Goal: Task Accomplishment & Management: Complete application form

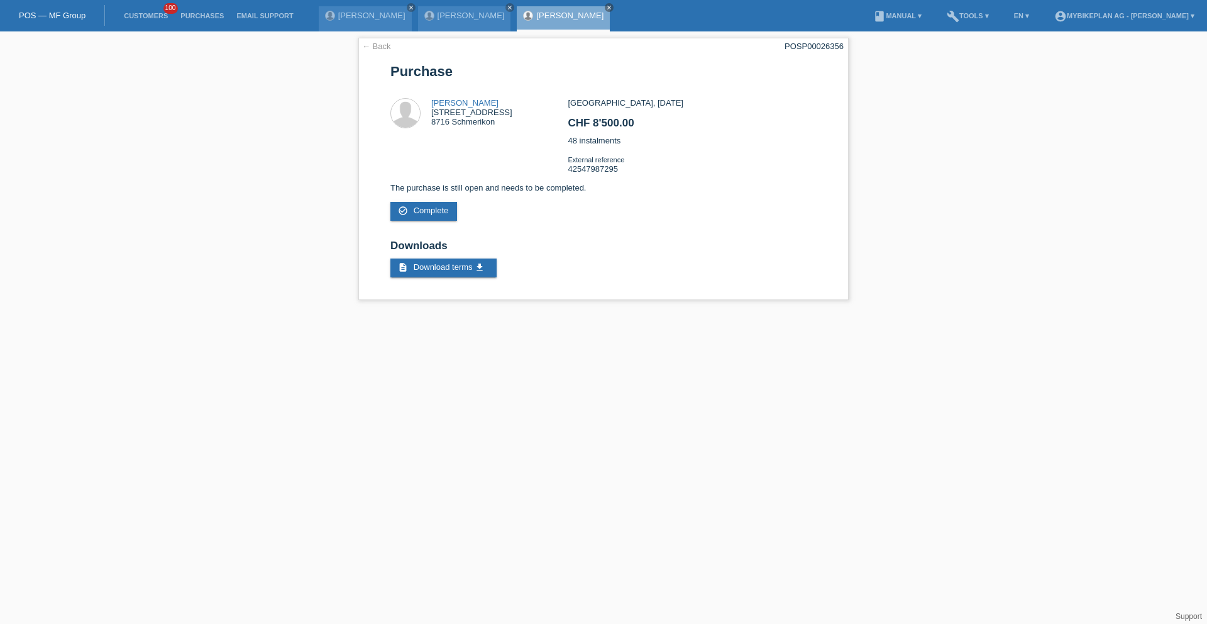
click at [170, 4] on span "100" at bounding box center [170, 8] width 15 height 11
click at [150, 16] on link "Customers" at bounding box center [146, 16] width 57 height 8
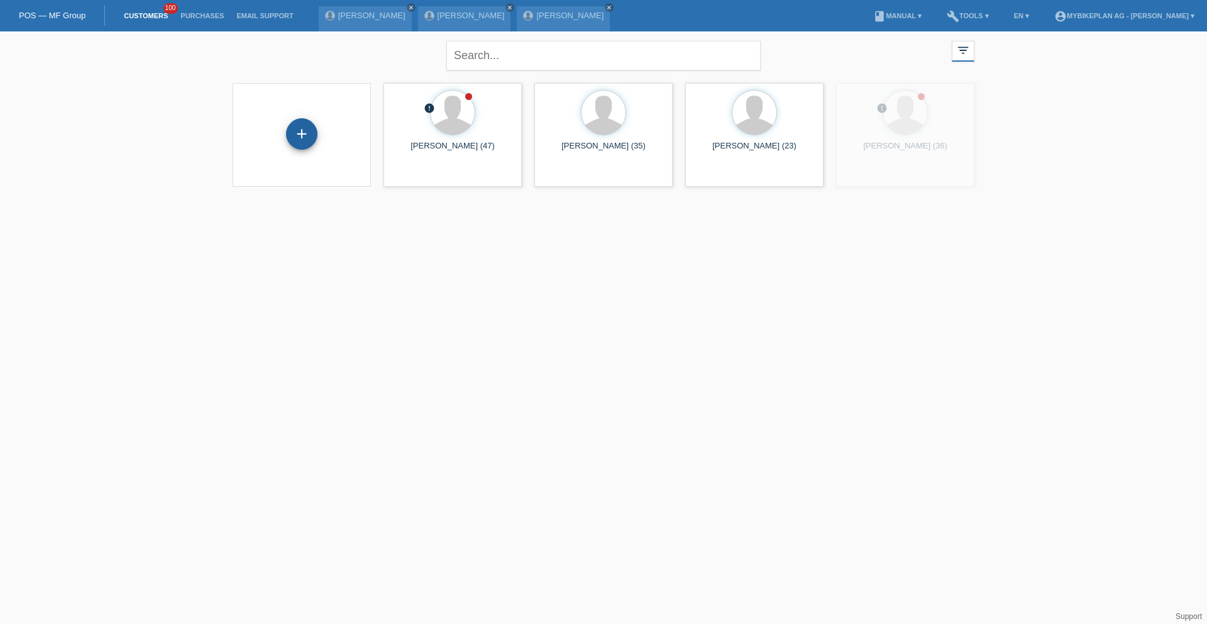
click at [288, 129] on div "+" at bounding box center [302, 133] width 30 height 21
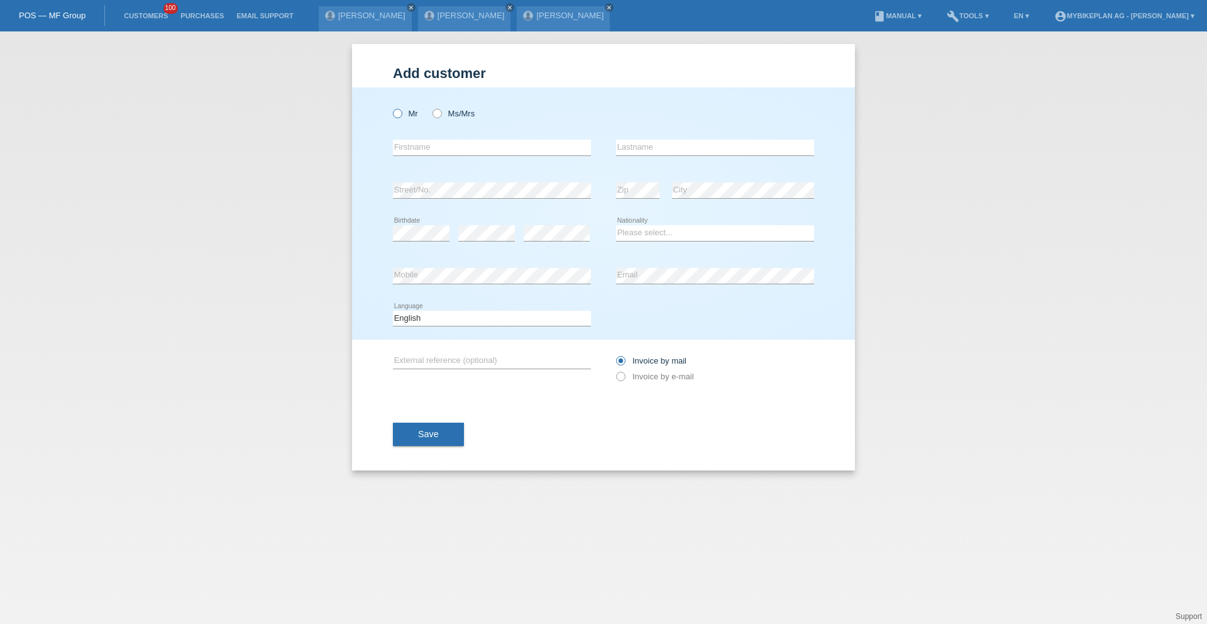
click at [400, 114] on label "Mr" at bounding box center [405, 113] width 25 height 9
click at [400, 114] on input "Mr" at bounding box center [397, 113] width 8 height 8
radio input "true"
click at [419, 150] on input "text" at bounding box center [492, 148] width 198 height 16
type input "Jimmy"
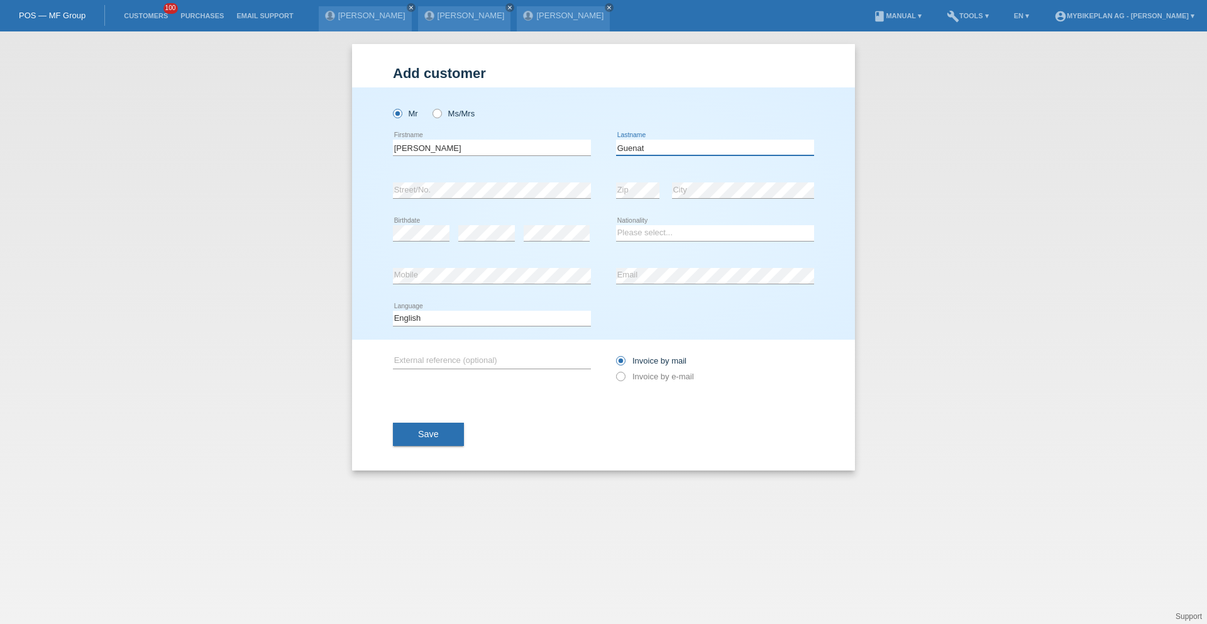
type input "Guenat"
click at [684, 229] on select "Please select... Switzerland Austria Germany Liechtenstein ------------ Afghani…" at bounding box center [715, 232] width 198 height 15
select select "CH"
click at [616, 225] on select "Please select... Switzerland Austria Germany Liechtenstein ------------ Afghani…" at bounding box center [715, 232] width 198 height 15
click at [669, 250] on div "Please select... Switzerland Austria Germany Liechtenstein ------------ Afghani…" at bounding box center [715, 233] width 198 height 43
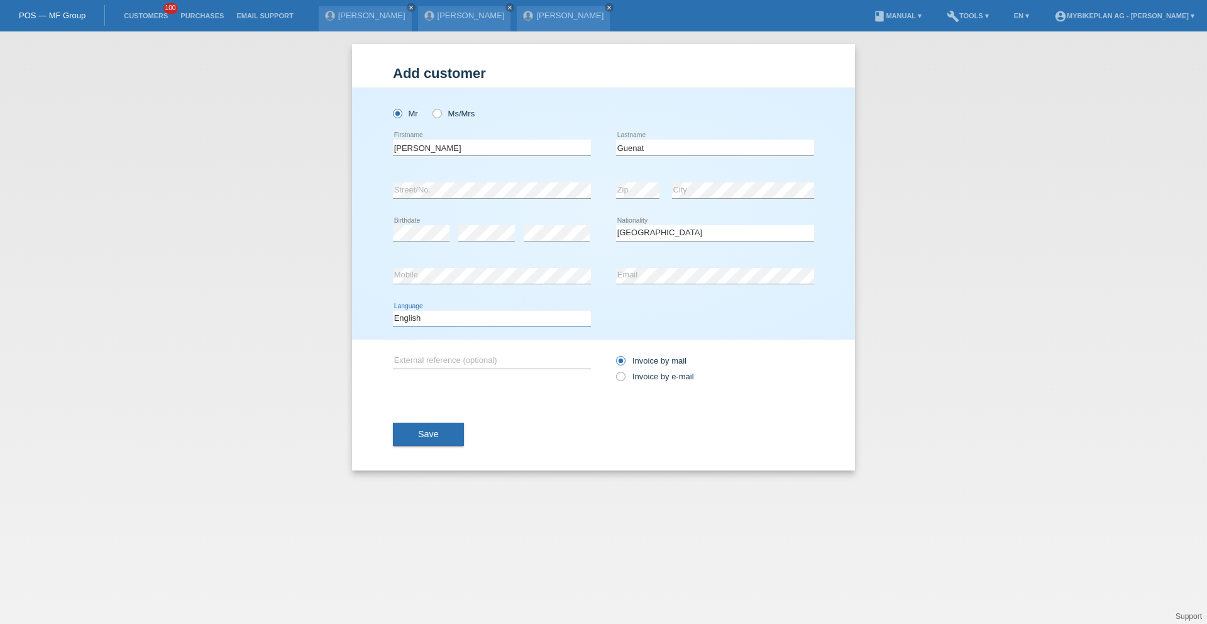
click at [484, 319] on select "Deutsch Français Italiano English" at bounding box center [492, 318] width 198 height 15
select select "fr"
click at [393, 311] on select "Deutsch Français Italiano English" at bounding box center [492, 318] width 198 height 15
click at [684, 380] on label "Invoice by e-mail" at bounding box center [655, 376] width 78 height 9
click at [624, 380] on input "Invoice by e-mail" at bounding box center [620, 380] width 8 height 16
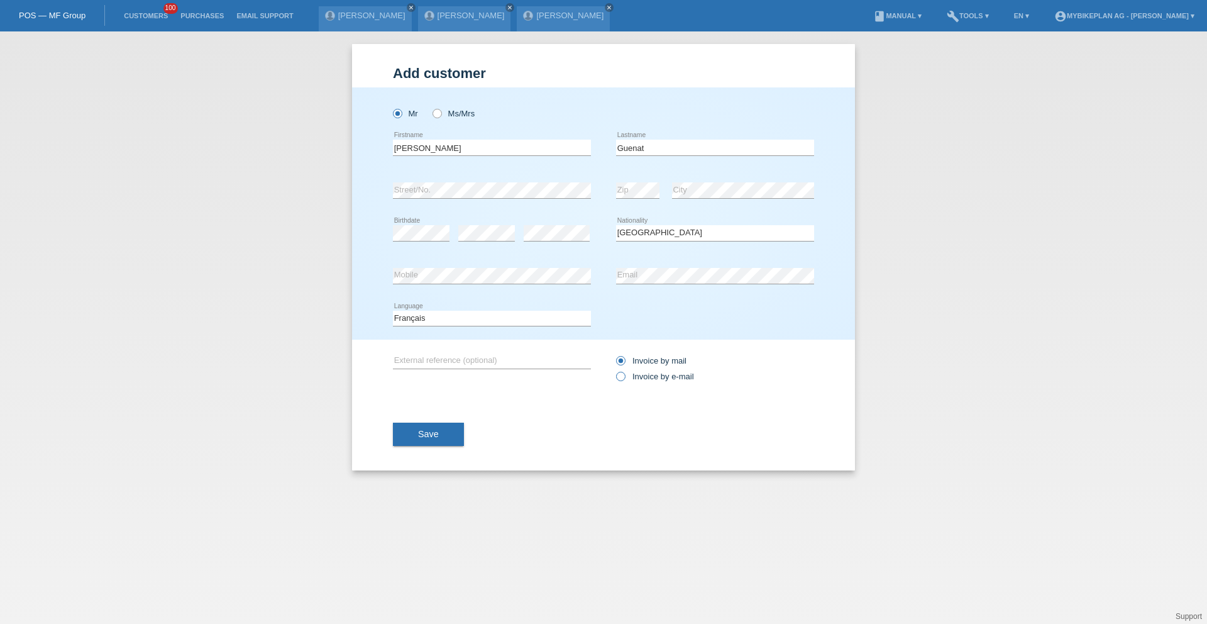
radio input "true"
click at [444, 427] on button "Save" at bounding box center [428, 434] width 71 height 24
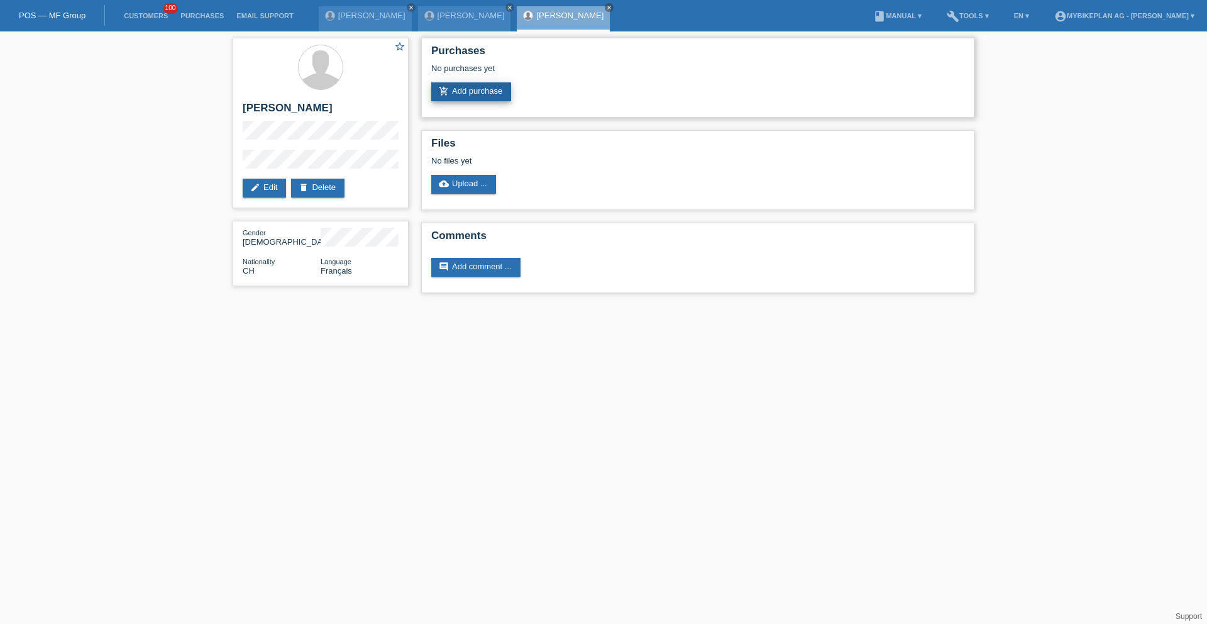
drag, startPoint x: 532, startPoint y: 93, endPoint x: 486, endPoint y: 91, distance: 46.0
click at [509, 92] on div "add_shopping_cart Add purchase" at bounding box center [697, 91] width 533 height 19
click at [485, 90] on link "add_shopping_cart Add purchase" at bounding box center [471, 91] width 80 height 19
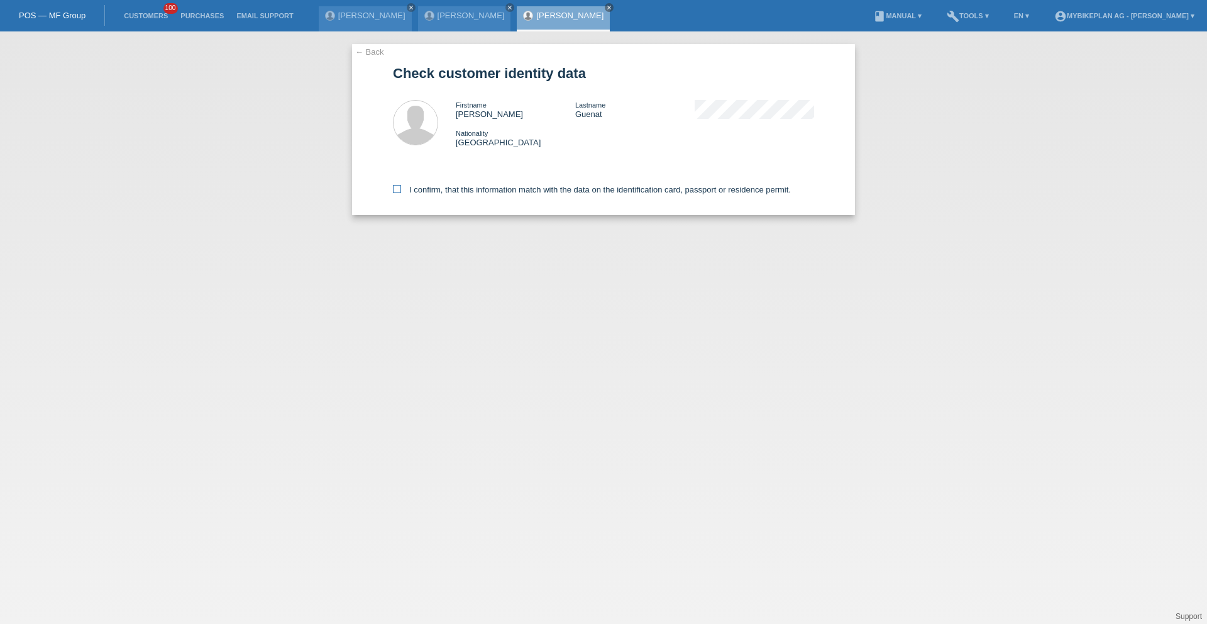
click at [424, 193] on label "I confirm, that this information match with the data on the identification card…" at bounding box center [592, 189] width 398 height 9
click at [401, 193] on input "I confirm, that this information match with the data on the identification card…" at bounding box center [397, 189] width 8 height 8
checkbox input "true"
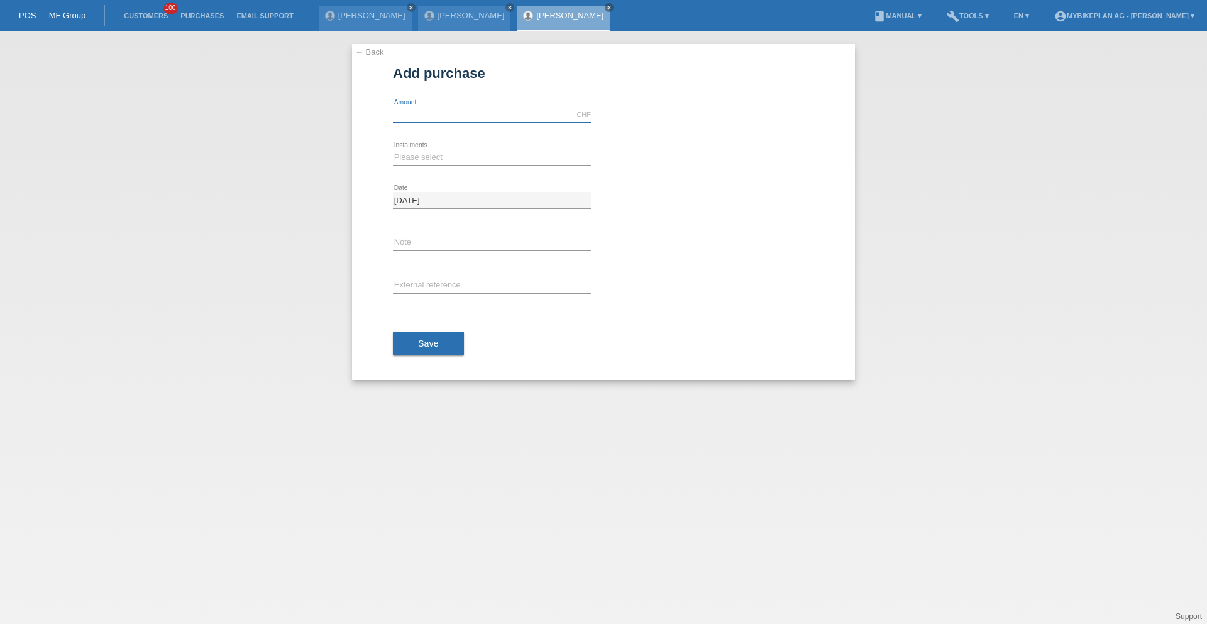
click at [472, 117] on input "text" at bounding box center [492, 115] width 198 height 16
type input "6299.00"
click at [444, 154] on select "Please select 6 instalments 12 instalments 18 instalments 24 instalments 36 ins…" at bounding box center [492, 157] width 198 height 15
select select "486"
click at [393, 150] on select "Please select 6 instalments 12 instalments 18 instalments 24 instalments 36 ins…" at bounding box center [492, 157] width 198 height 15
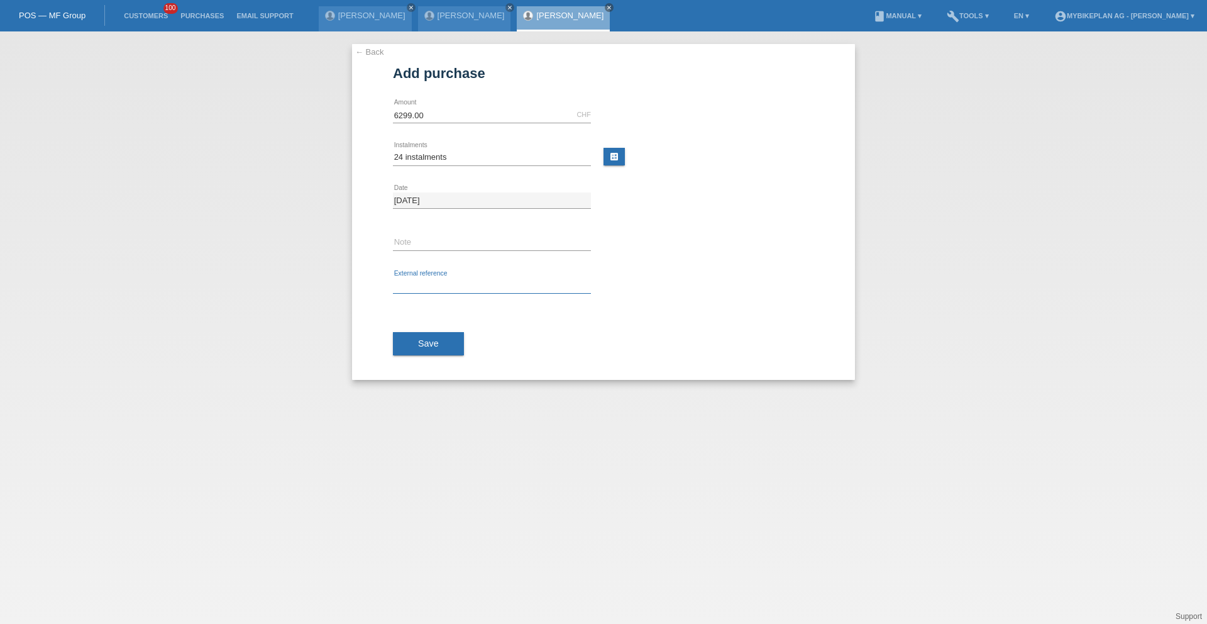
click at [419, 284] on input "text" at bounding box center [492, 286] width 198 height 16
paste input "42498666101"
type input "42498666101"
click at [446, 353] on button "Save" at bounding box center [428, 344] width 71 height 24
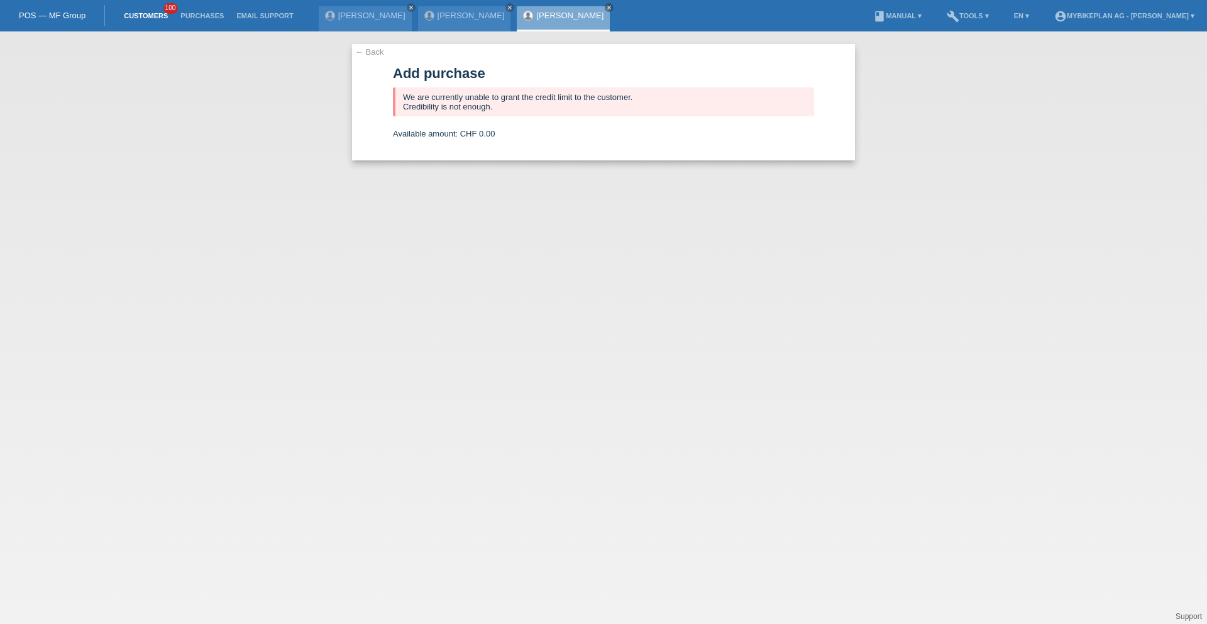
click at [141, 18] on link "Customers" at bounding box center [146, 16] width 57 height 8
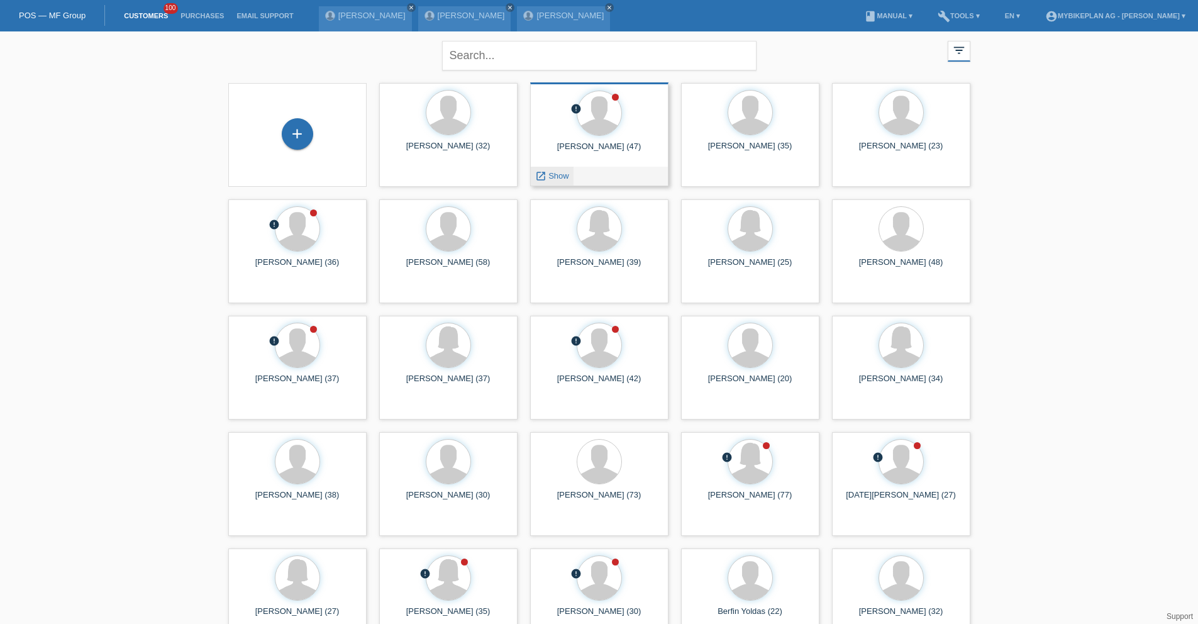
click at [554, 175] on span "Show" at bounding box center [558, 175] width 21 height 9
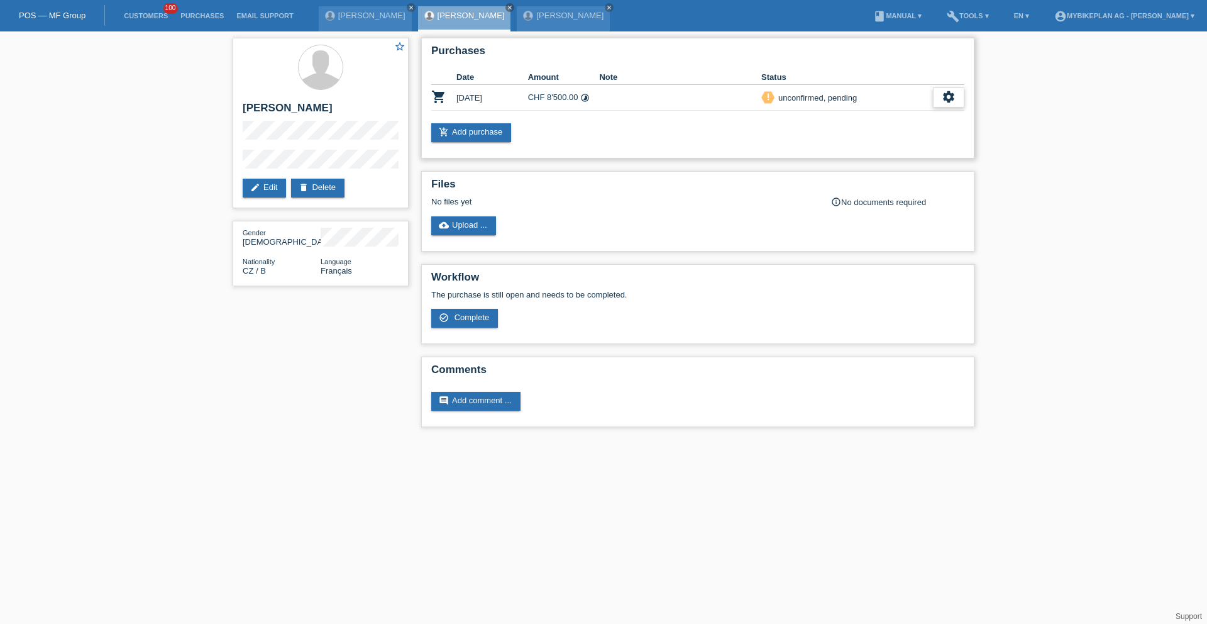
click at [956, 102] on div "settings" at bounding box center [948, 97] width 31 height 20
click at [809, 171] on span "Customer has withdrawn from the purchase..." at bounding box center [874, 174] width 168 height 15
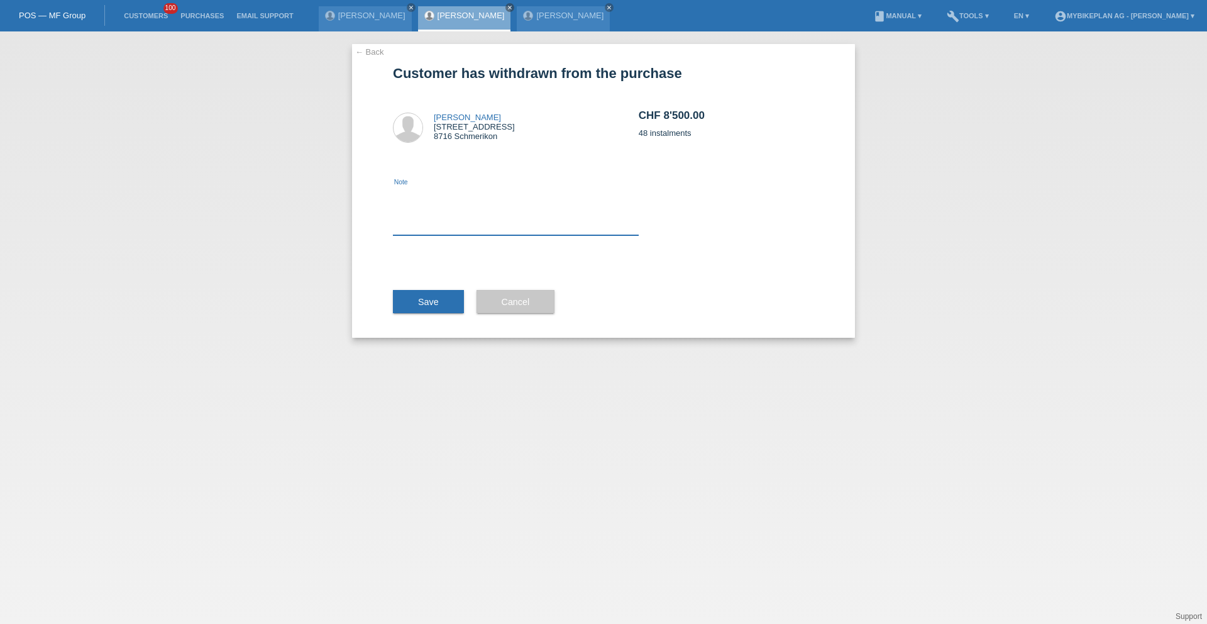
click at [523, 215] on textarea at bounding box center [516, 211] width 246 height 48
type textarea "Credit Check"
click at [444, 290] on button "Save" at bounding box center [428, 302] width 71 height 24
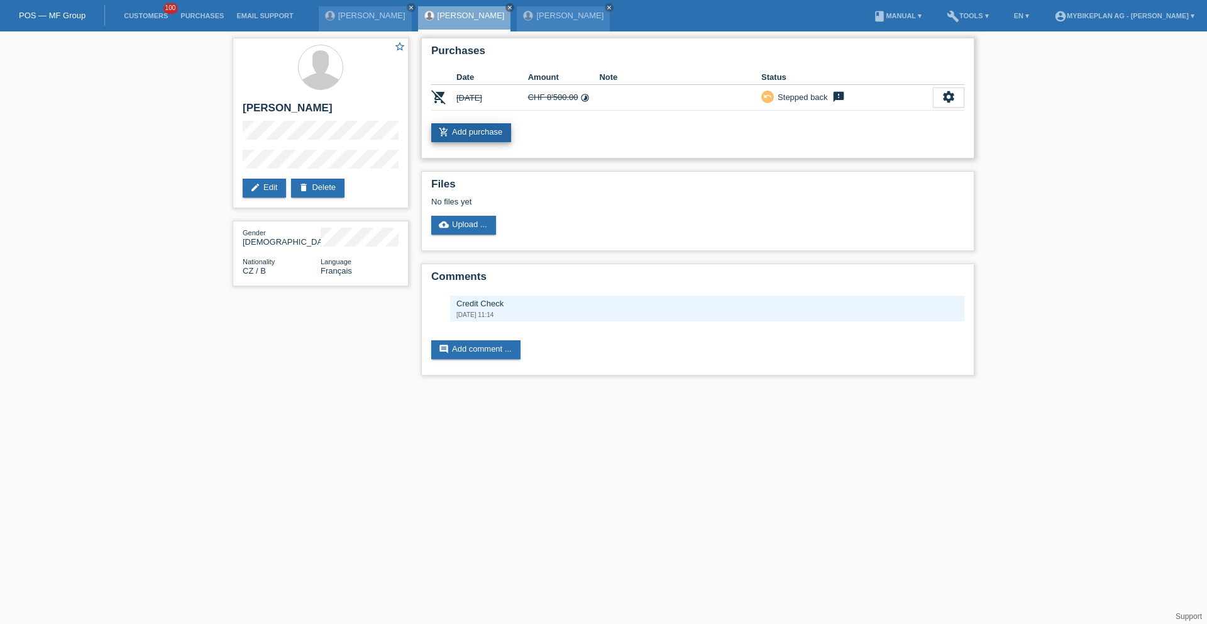
click at [484, 129] on link "add_shopping_cart Add purchase" at bounding box center [471, 132] width 80 height 19
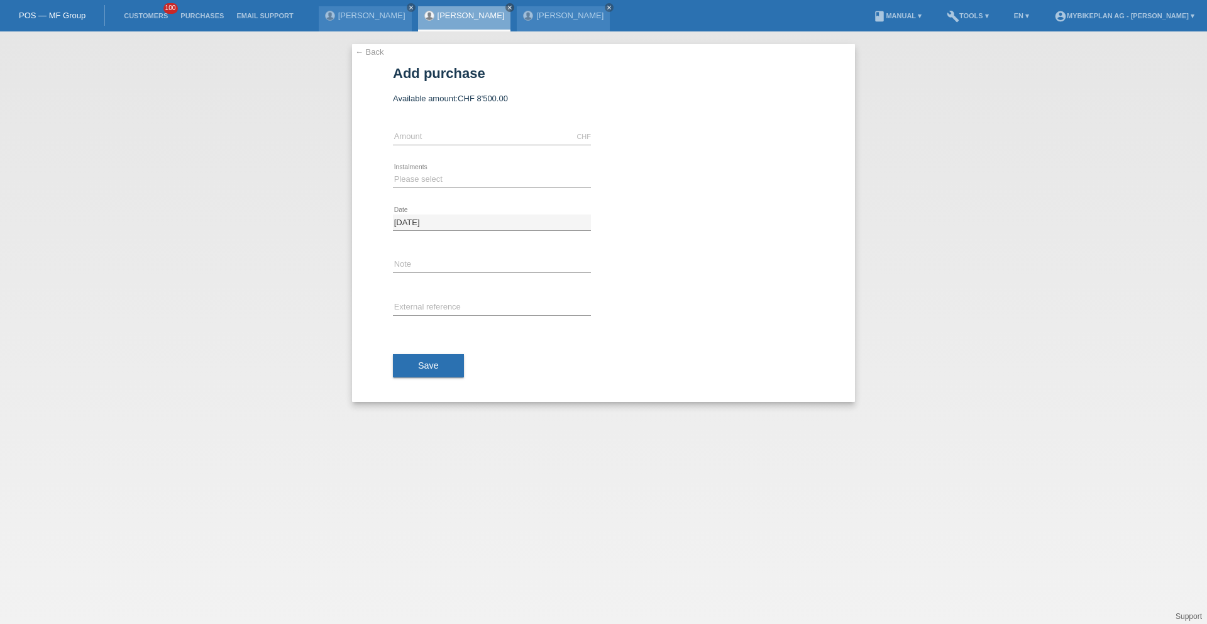
click at [431, 124] on div "CHF error Amount" at bounding box center [492, 137] width 198 height 43
click at [426, 143] on input "text" at bounding box center [492, 137] width 198 height 16
type input "6999.00"
click at [412, 182] on select "Please select 6 instalments 12 instalments 18 instalments 24 instalments 36 ins…" at bounding box center [492, 179] width 198 height 15
select select "488"
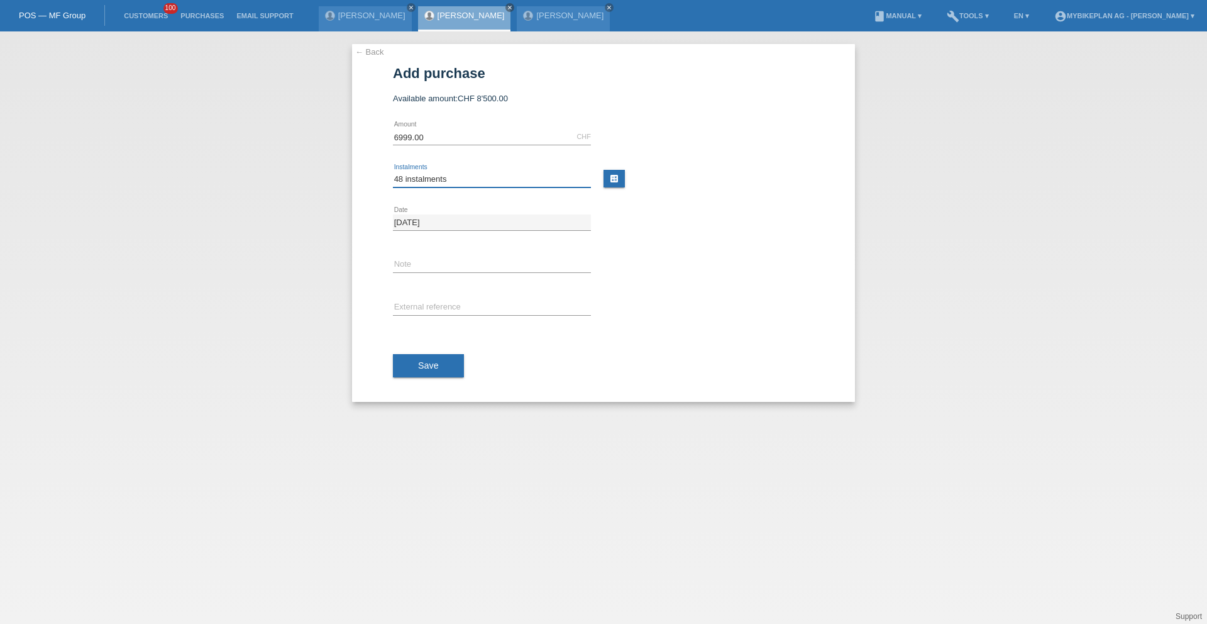
click at [393, 172] on select "Please select 6 instalments 12 instalments 18 instalments 24 instalments 36 ins…" at bounding box center [492, 179] width 198 height 15
click at [413, 327] on div "error External reference" at bounding box center [492, 308] width 198 height 43
click at [416, 318] on div "error External reference" at bounding box center [492, 308] width 198 height 43
click at [422, 304] on input "text" at bounding box center [492, 308] width 198 height 16
paste input "42488287862"
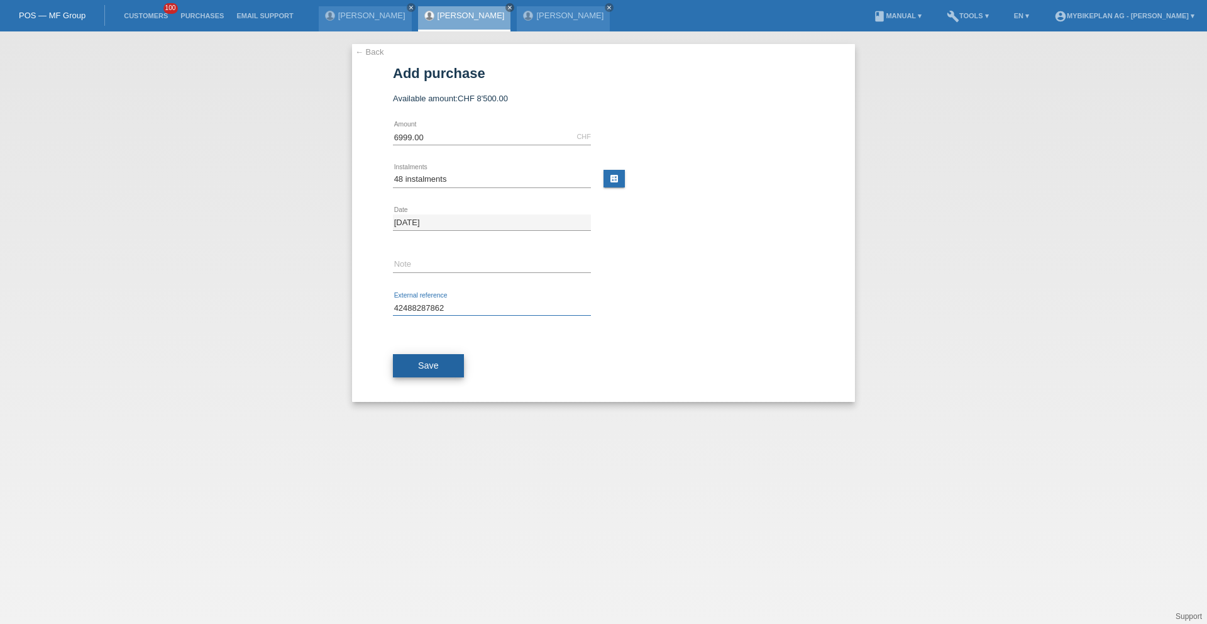
type input "42488287862"
click at [409, 361] on button "Save" at bounding box center [428, 366] width 71 height 24
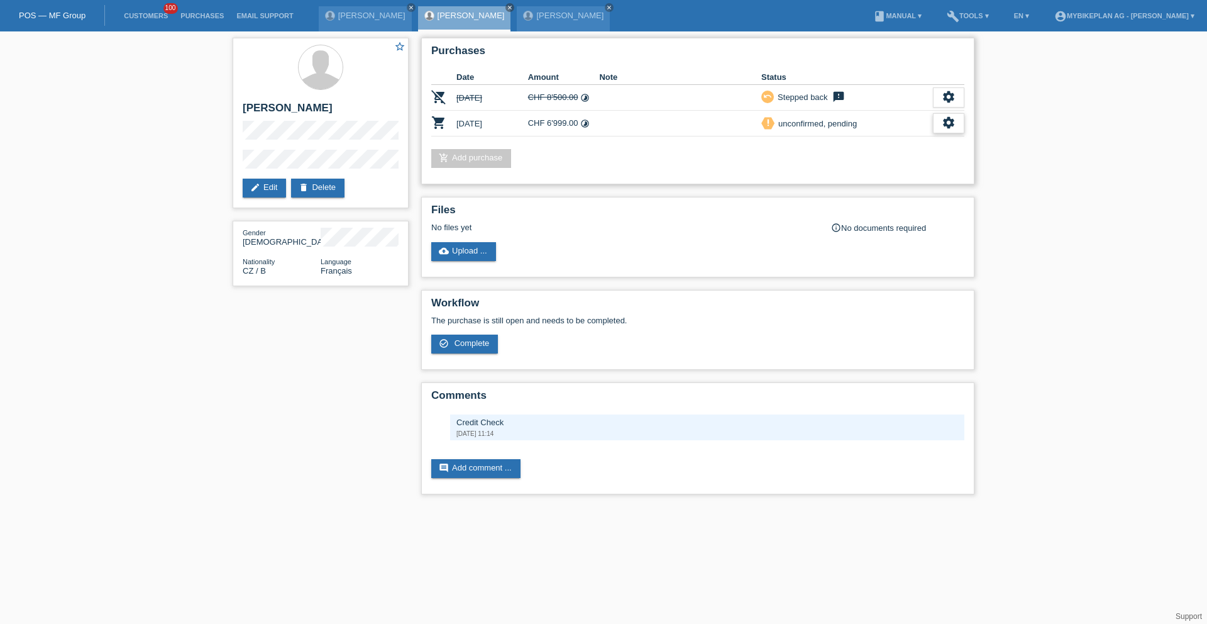
click at [942, 129] on icon "settings" at bounding box center [949, 123] width 14 height 14
click at [922, 144] on div "fullscreen Show" at bounding box center [867, 144] width 190 height 19
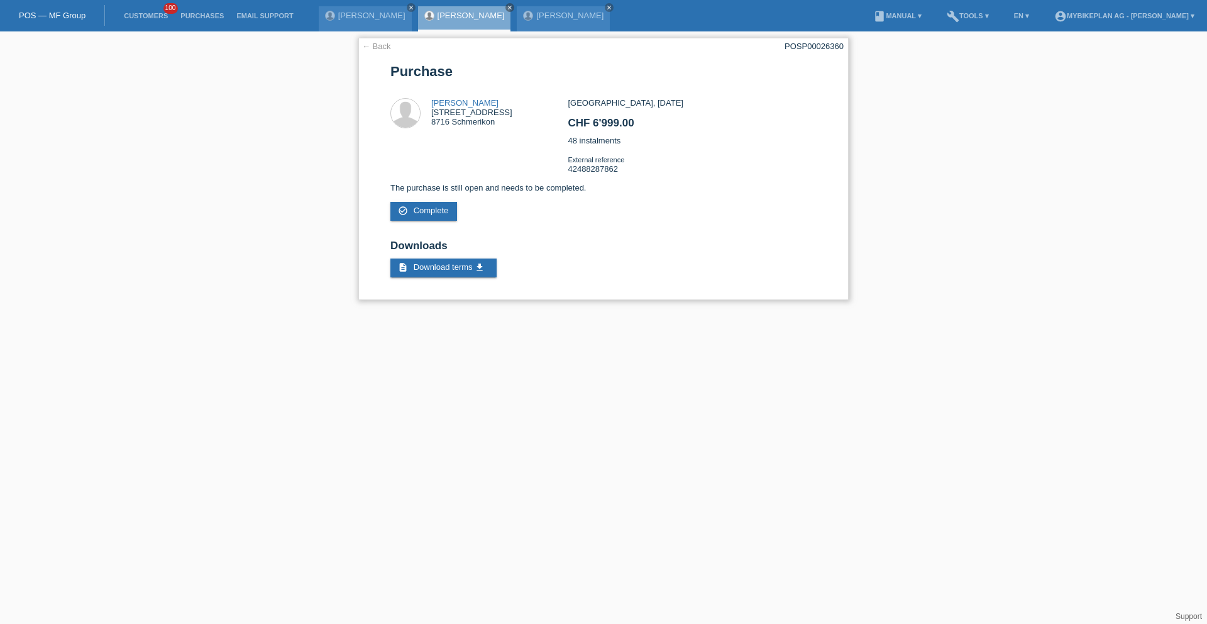
click at [835, 47] on div "POSP00026360" at bounding box center [814, 45] width 59 height 9
copy div "POSP00026360"
click at [364, 44] on link "← Back" at bounding box center [376, 45] width 29 height 9
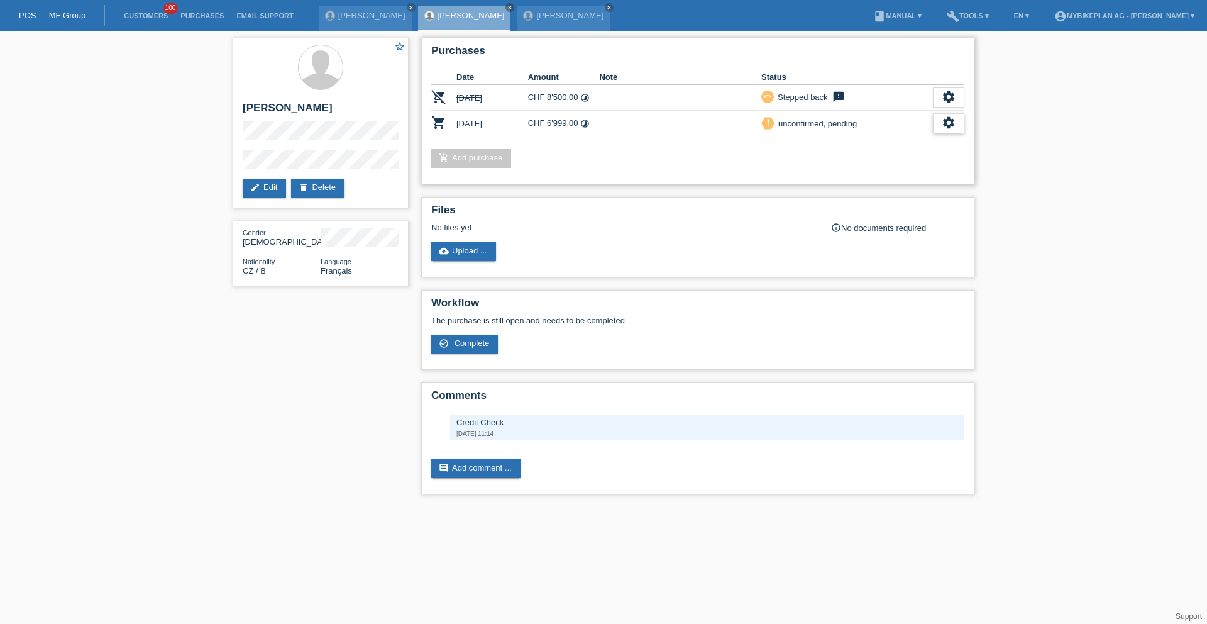
click at [939, 121] on div "settings" at bounding box center [948, 123] width 31 height 20
click at [964, 123] on div "Purchases Date Amount Note Status remove_shopping_cart 20.08.2025 CHF 8'500.00 …" at bounding box center [697, 111] width 553 height 146
click at [947, 124] on icon "settings" at bounding box center [949, 123] width 14 height 14
click at [810, 196] on span "Customer has withdrawn from the purchase..." at bounding box center [874, 199] width 168 height 15
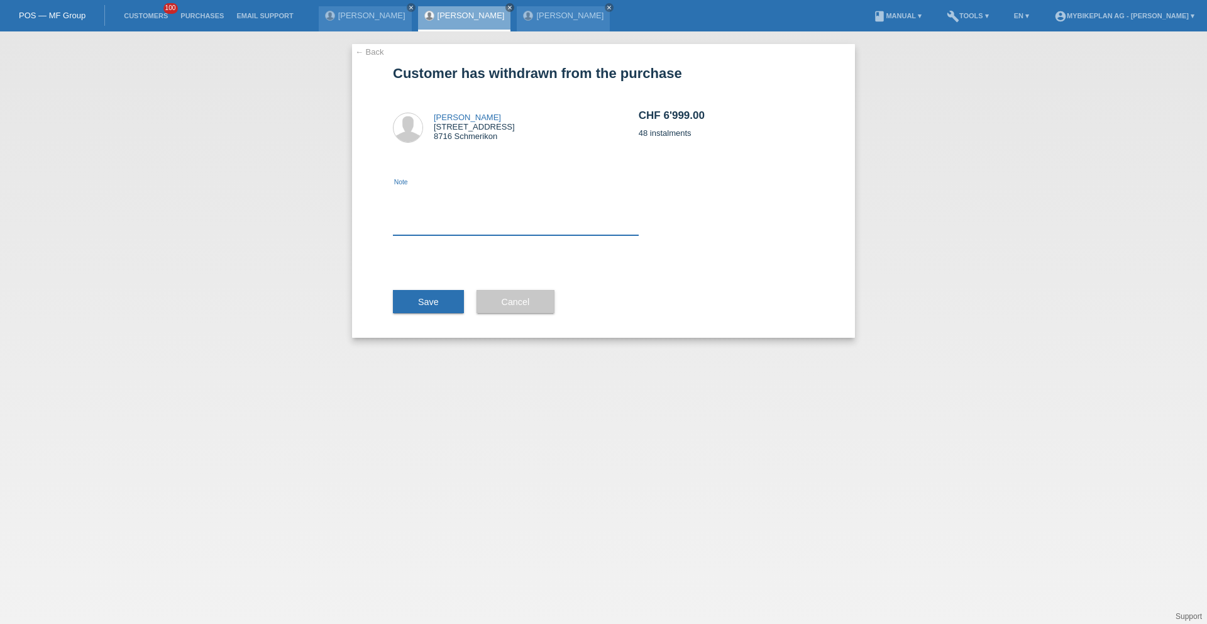
click at [467, 211] on textarea at bounding box center [516, 211] width 246 height 48
type textarea "Cancellation"
click at [434, 314] on div "Save" at bounding box center [428, 301] width 71 height 73
click at [428, 302] on span "Save" at bounding box center [428, 302] width 21 height 10
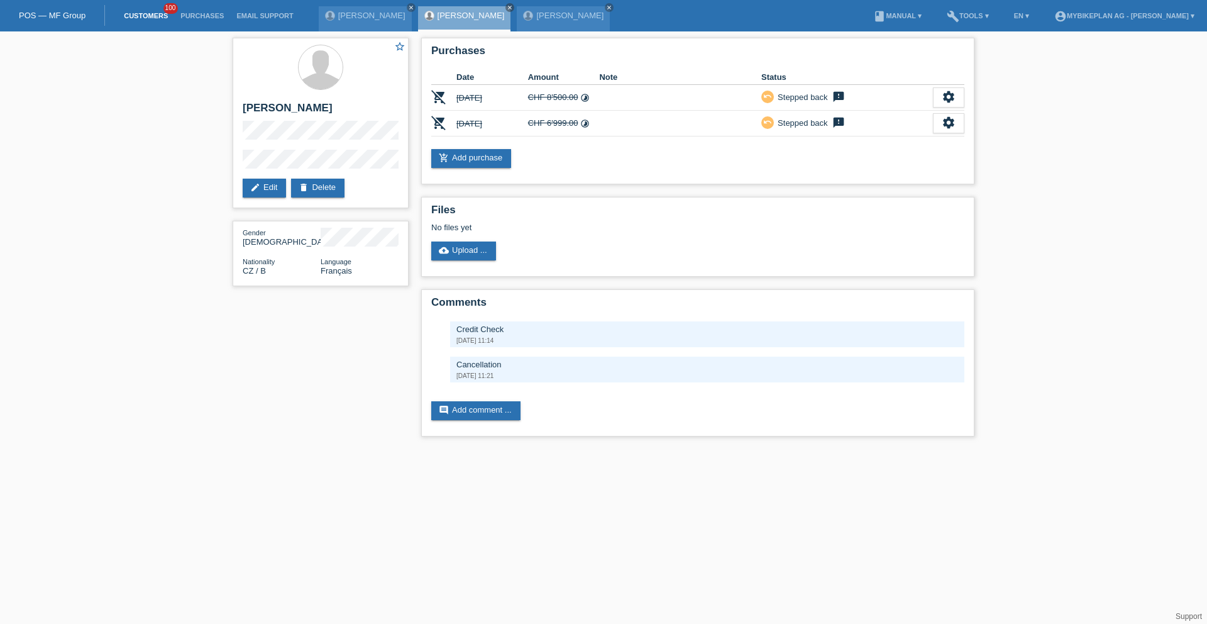
click at [140, 14] on link "Customers" at bounding box center [146, 16] width 57 height 8
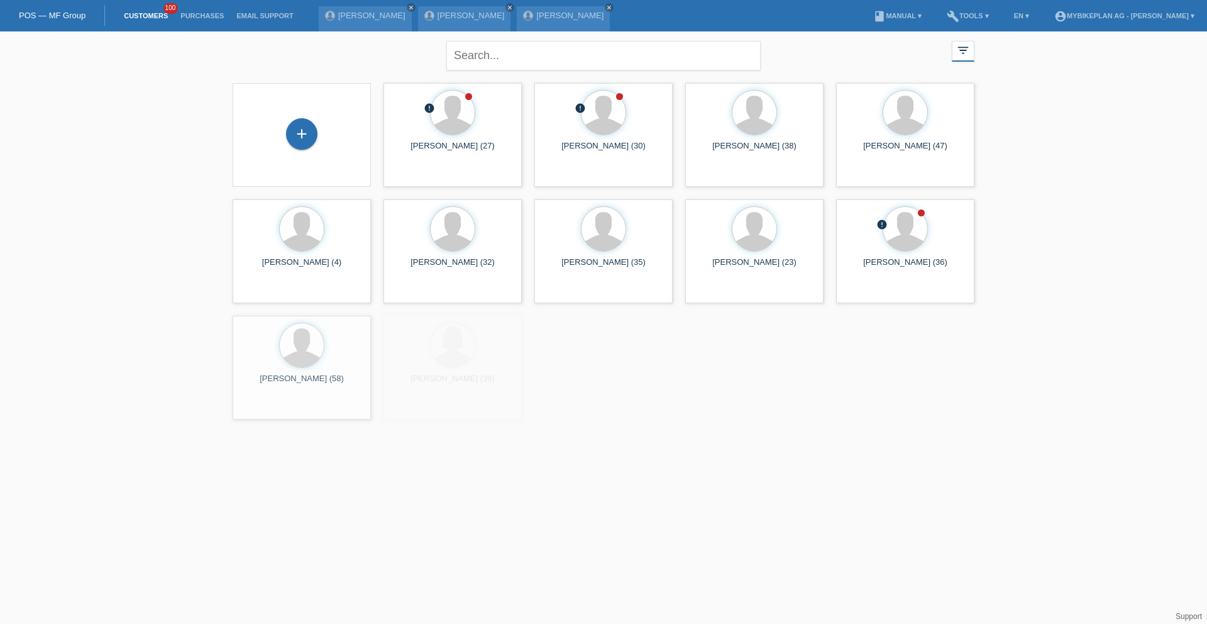
click at [285, 130] on div "+" at bounding box center [302, 134] width 118 height 33
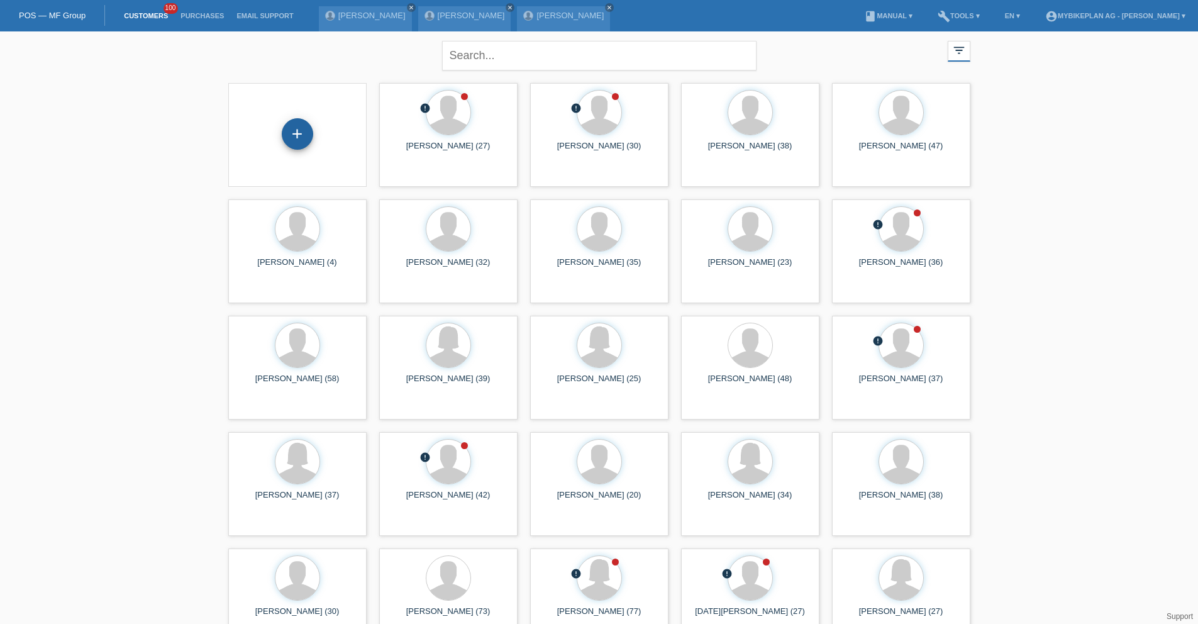
click at [299, 131] on div "+" at bounding box center [297, 133] width 31 height 31
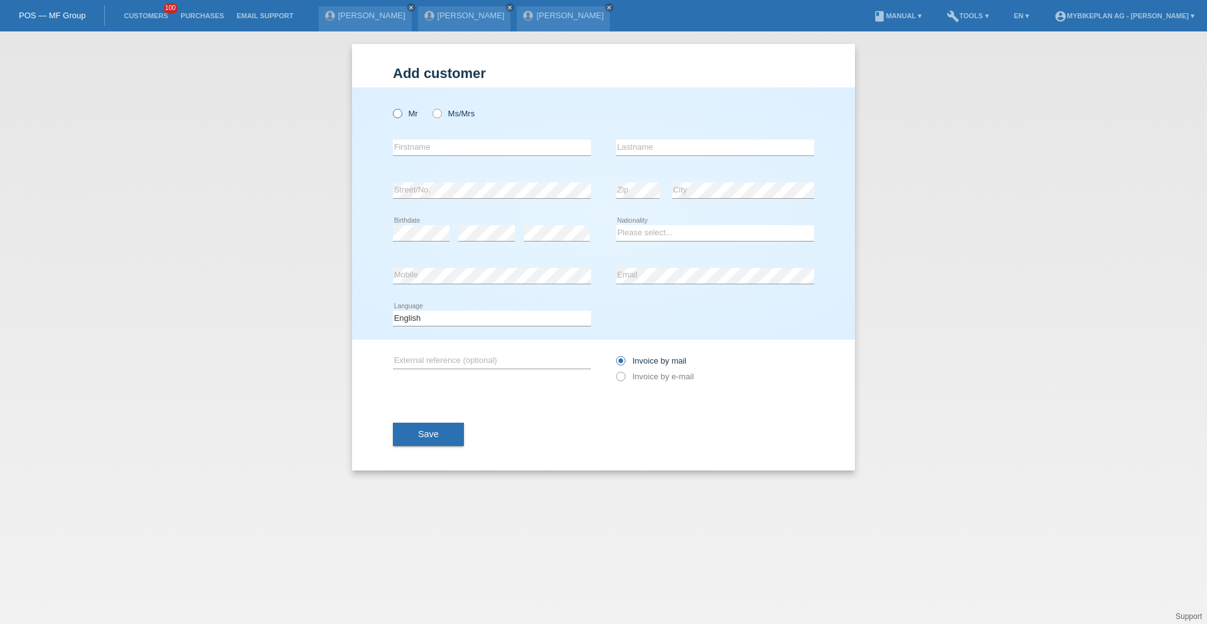
click at [391, 107] on icon at bounding box center [391, 107] width 0 height 0
click at [400, 114] on input "Mr" at bounding box center [397, 113] width 8 height 8
radio input "true"
click at [427, 157] on div "error Firstname" at bounding box center [492, 147] width 198 height 43
click at [429, 151] on input "text" at bounding box center [492, 148] width 198 height 16
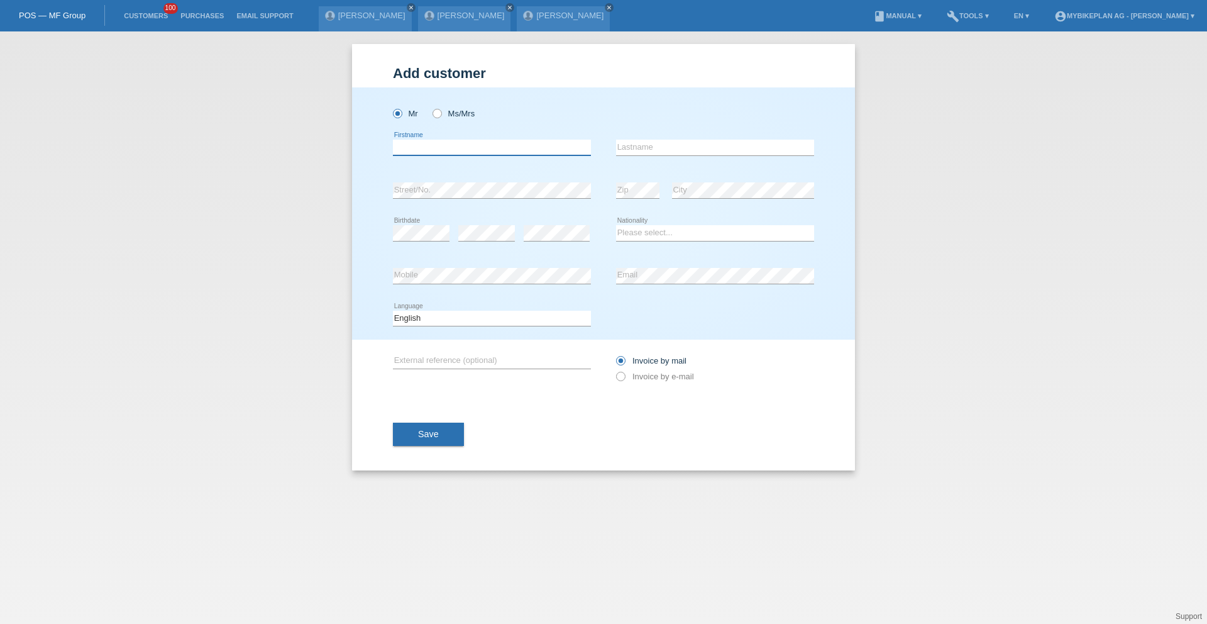
paste input "Christian Alexius"
type input "Christian Alexius"
type input "Görlich"
click at [487, 241] on div "error" at bounding box center [486, 233] width 57 height 43
click at [519, 228] on div "error Birthdate error error" at bounding box center [492, 233] width 198 height 43
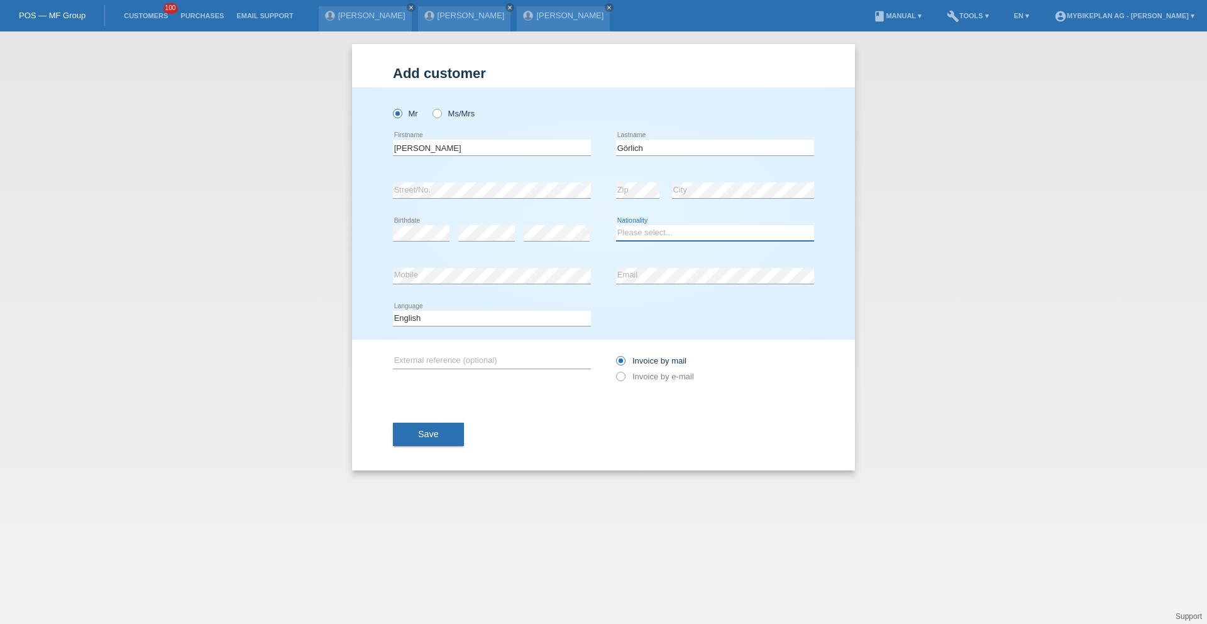
click at [722, 234] on select "Please select... Switzerland Austria Germany Liechtenstein ------------ Afghani…" at bounding box center [715, 232] width 198 height 15
select select "DE"
click at [616, 225] on select "Please select... Switzerland Austria Germany Liechtenstein ------------ Afghani…" at bounding box center [715, 232] width 198 height 15
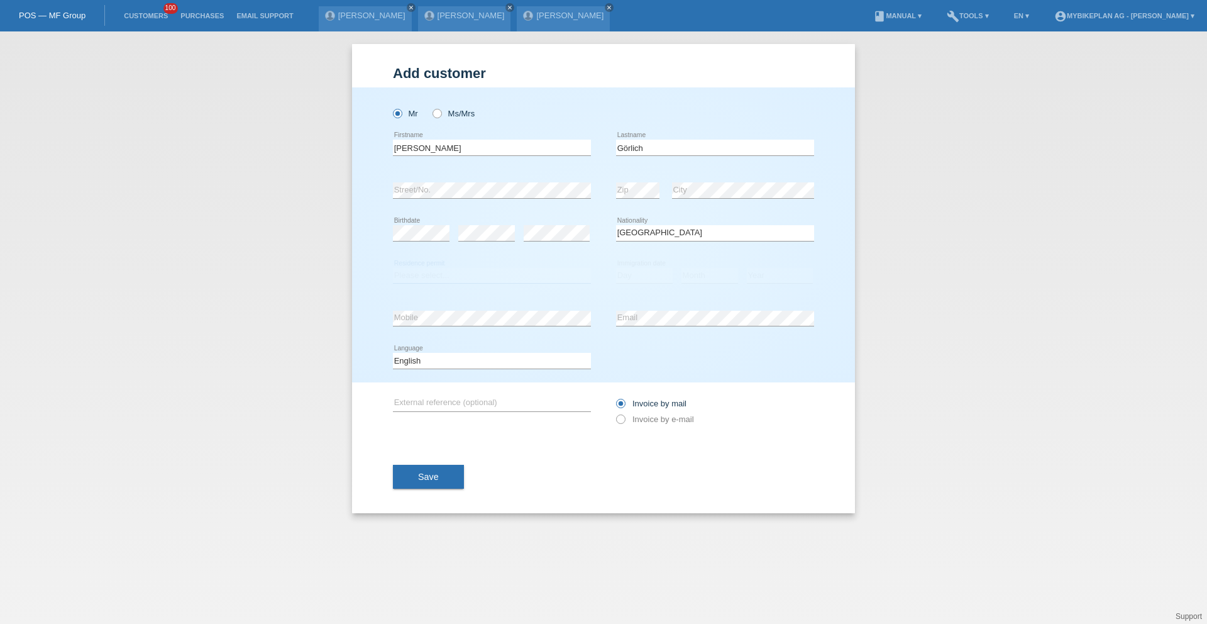
click at [424, 280] on select "Please select... C B B - Refugee status Other" at bounding box center [492, 275] width 198 height 15
select select "B"
click at [393, 268] on select "Please select... C B B - Refugee status Other" at bounding box center [492, 275] width 198 height 15
click at [157, 61] on div "Add customer Add customer Add customer Mr Ms/Mrs error" at bounding box center [603, 327] width 1207 height 592
click at [148, 18] on li "Customers 100" at bounding box center [146, 16] width 57 height 32
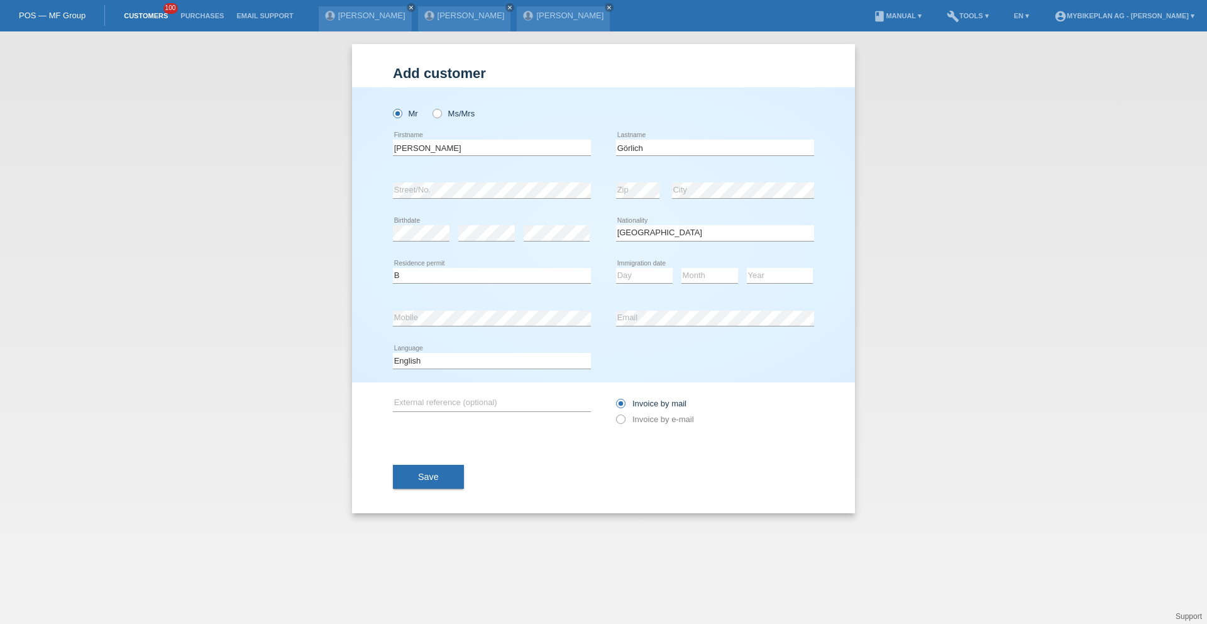
click at [149, 14] on link "Customers" at bounding box center [146, 16] width 57 height 8
